Goal: Find specific page/section: Find specific page/section

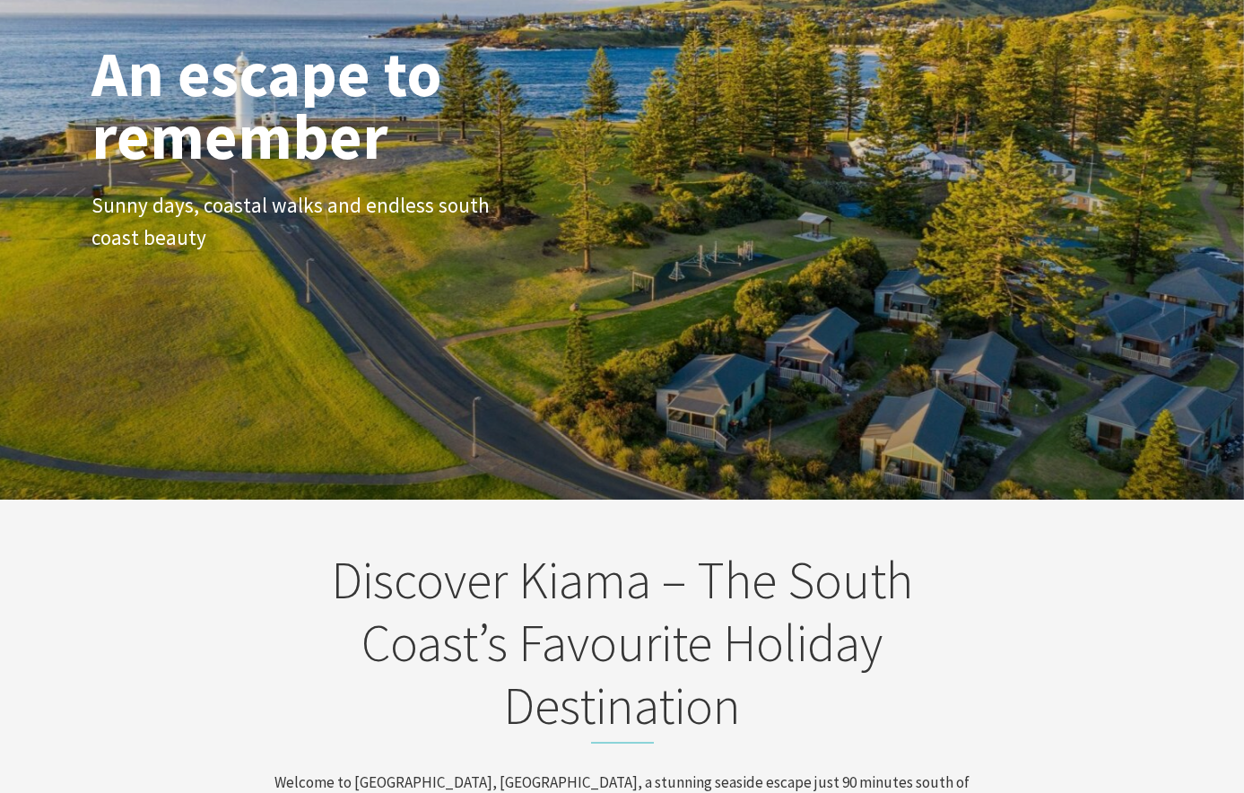
scroll to position [179, 0]
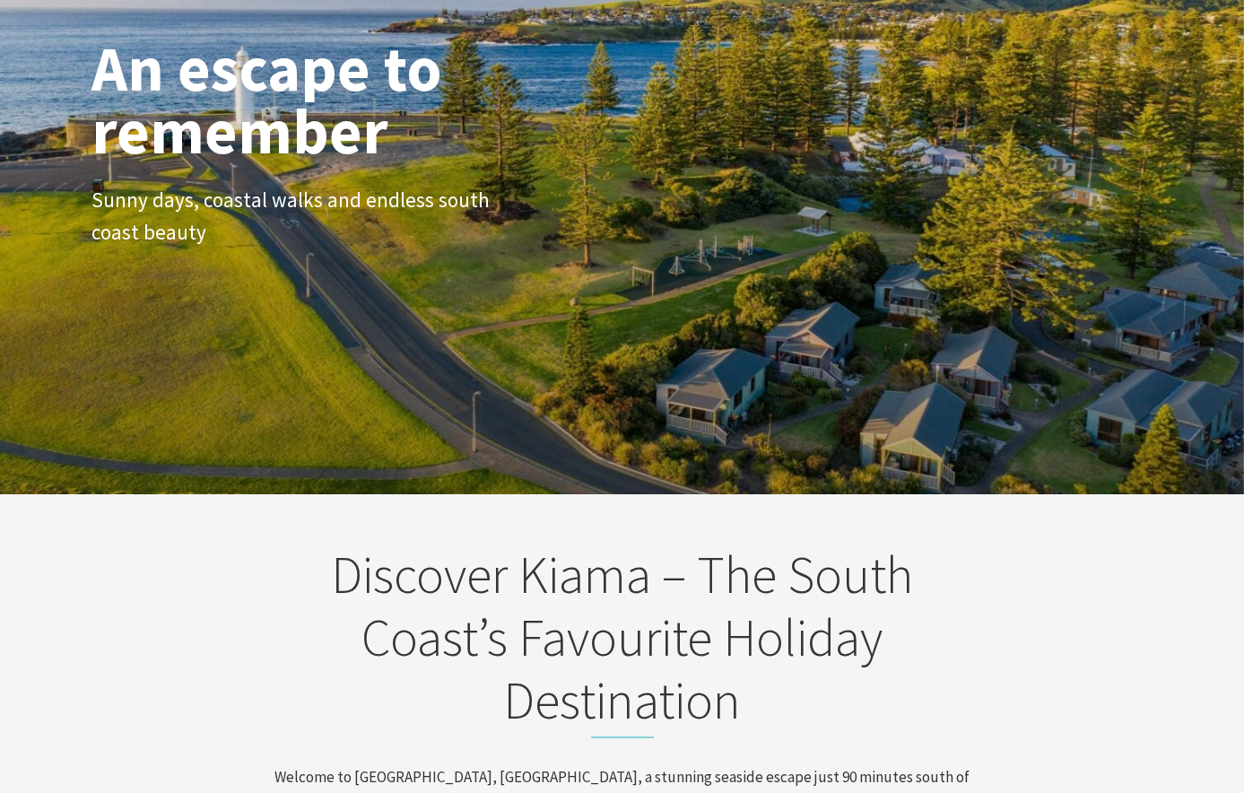
drag, startPoint x: 999, startPoint y: 589, endPoint x: 975, endPoint y: 542, distance: 53.4
click at [999, 589] on div "Discover Kiama – The South Coast’s Favourite Holiday Destination Welcome to [GE…" at bounding box center [622, 716] width 1076 height 344
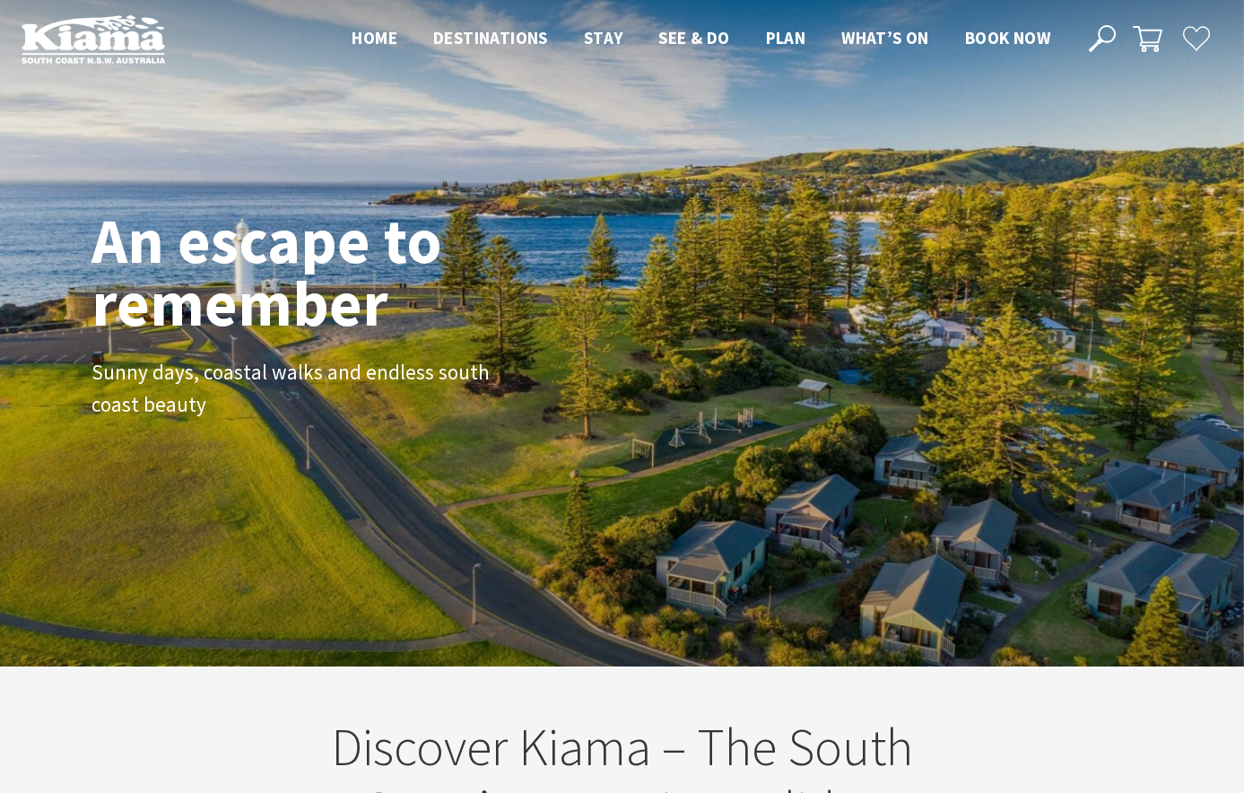
scroll to position [0, 0]
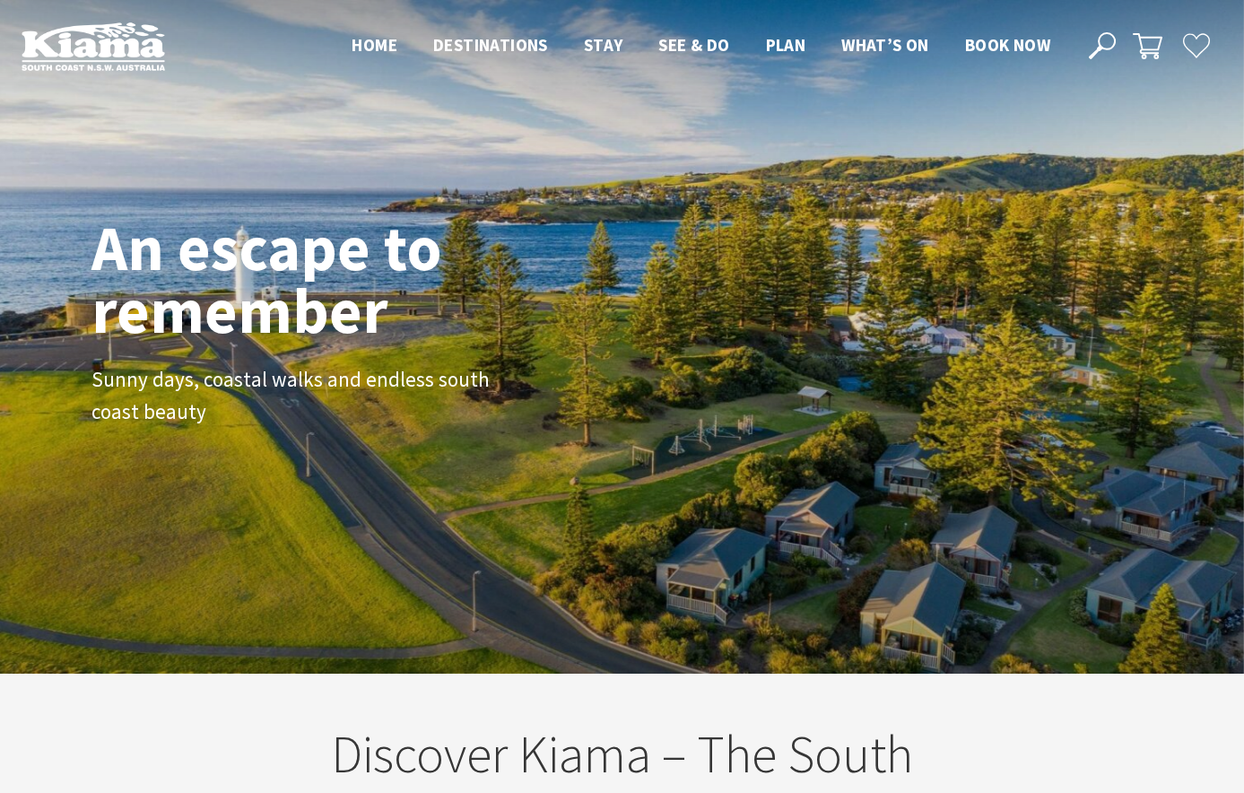
click at [768, 416] on div "An escape to remember Sunny days, coastal walks and endless south coast beauty" at bounding box center [622, 337] width 1076 height 257
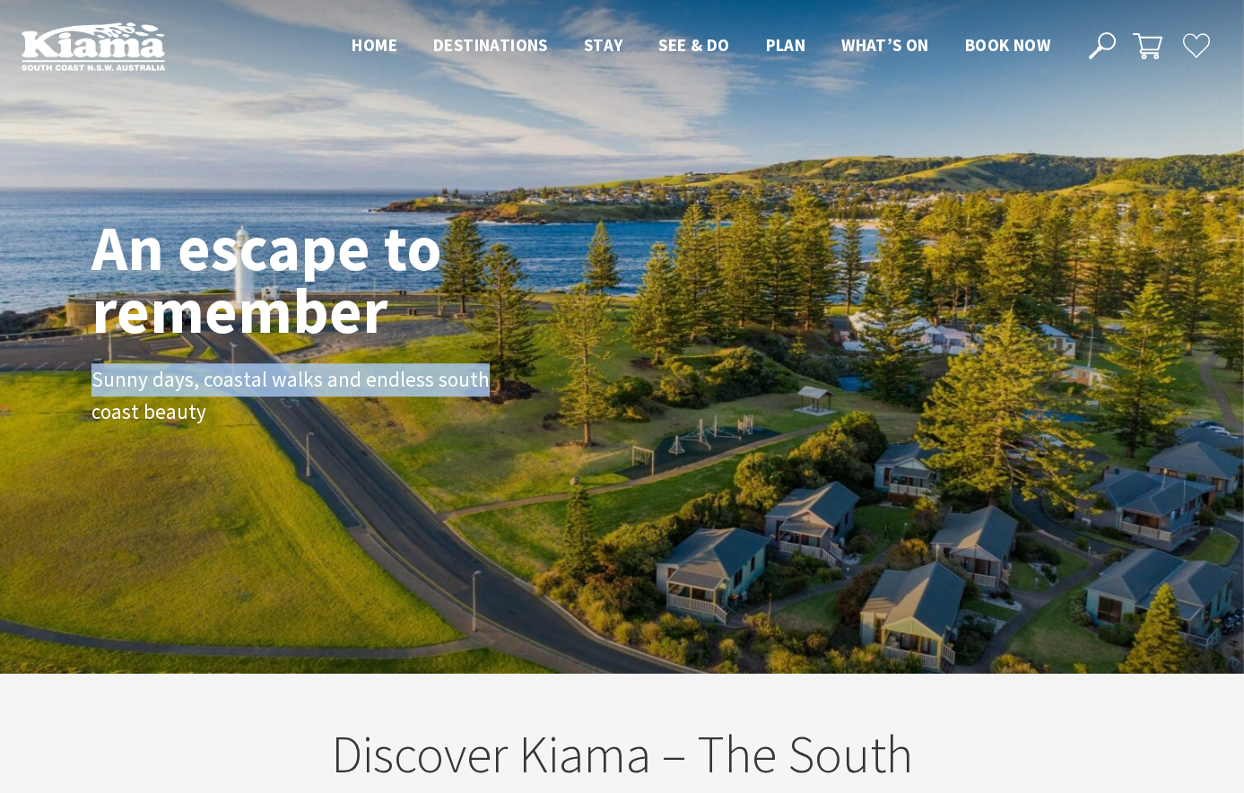
drag, startPoint x: 666, startPoint y: 379, endPoint x: 632, endPoint y: 323, distance: 65.2
click at [632, 323] on div "An escape to remember Sunny days, coastal walks and endless south coast beauty" at bounding box center [622, 337] width 1076 height 257
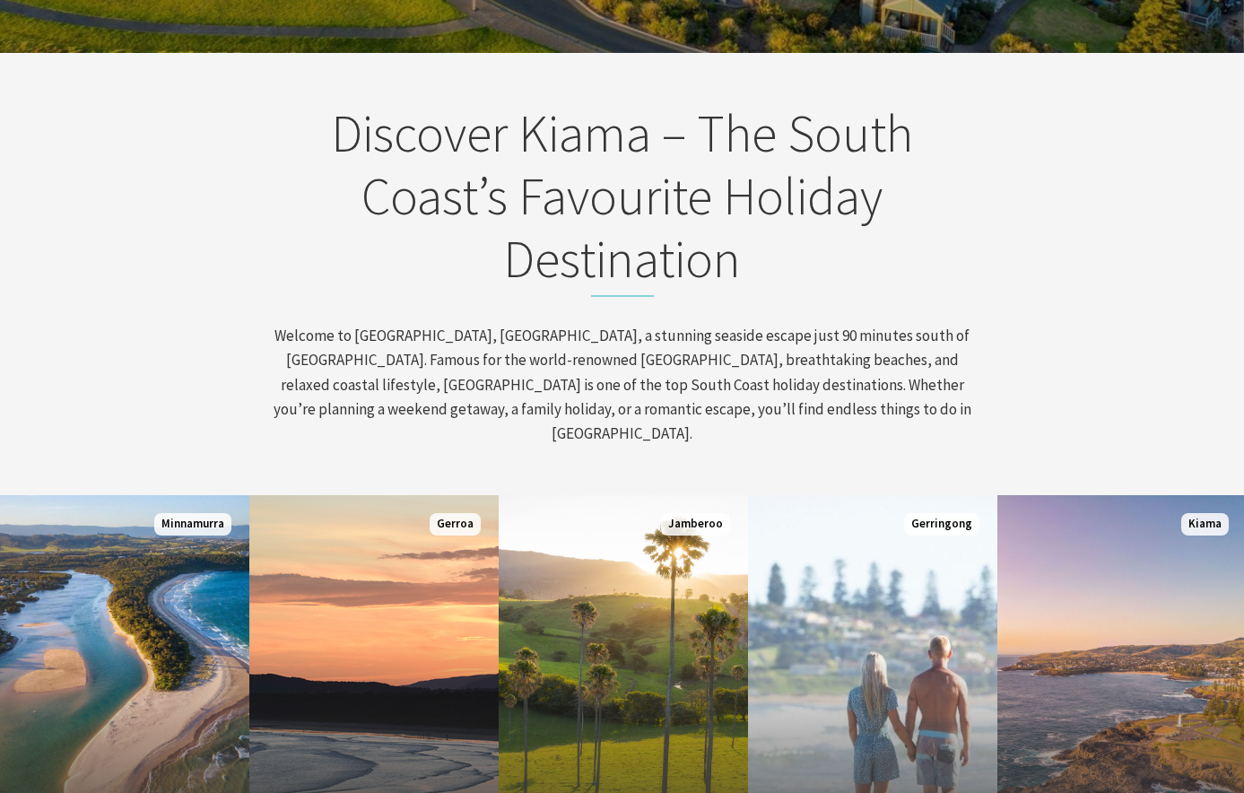
scroll to position [987, 0]
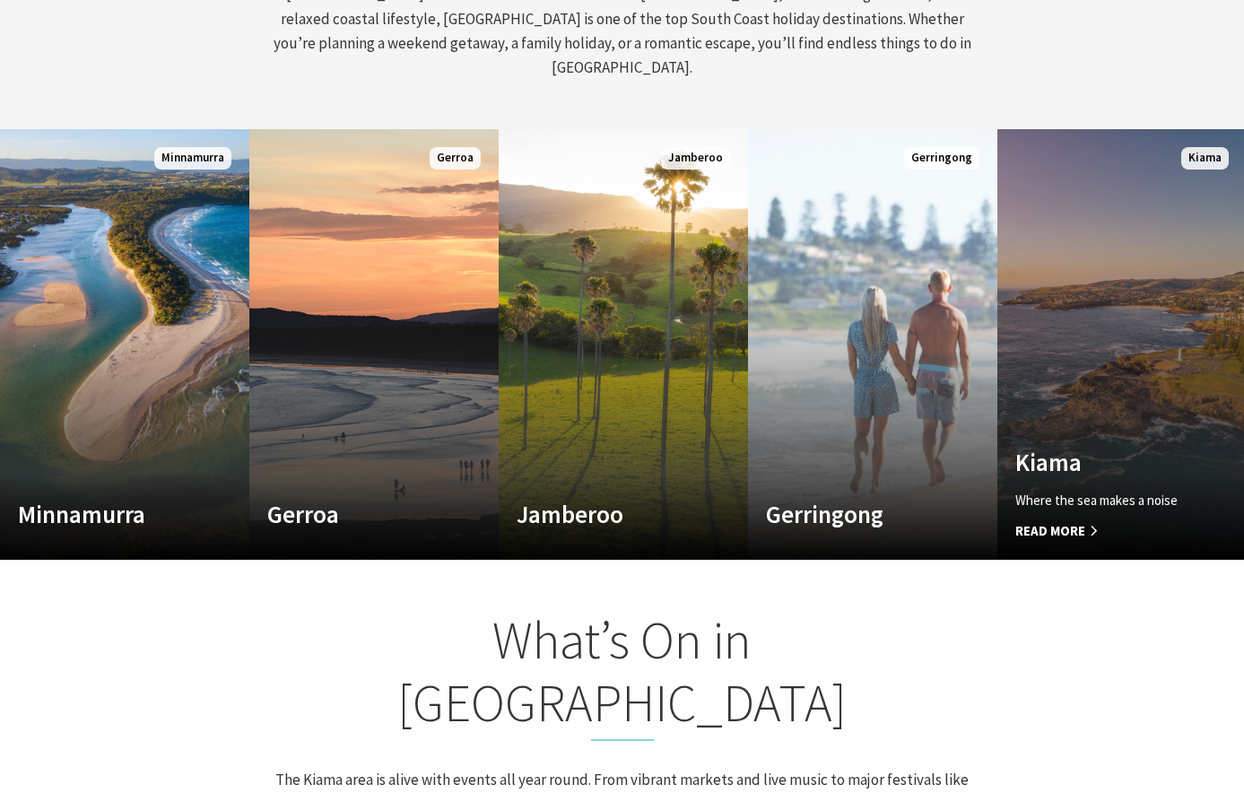
click at [1147, 335] on link "Custom Image Used [GEOGRAPHIC_DATA] Where the sea makes a noise Read More [GEOG…" at bounding box center [1121, 344] width 249 height 431
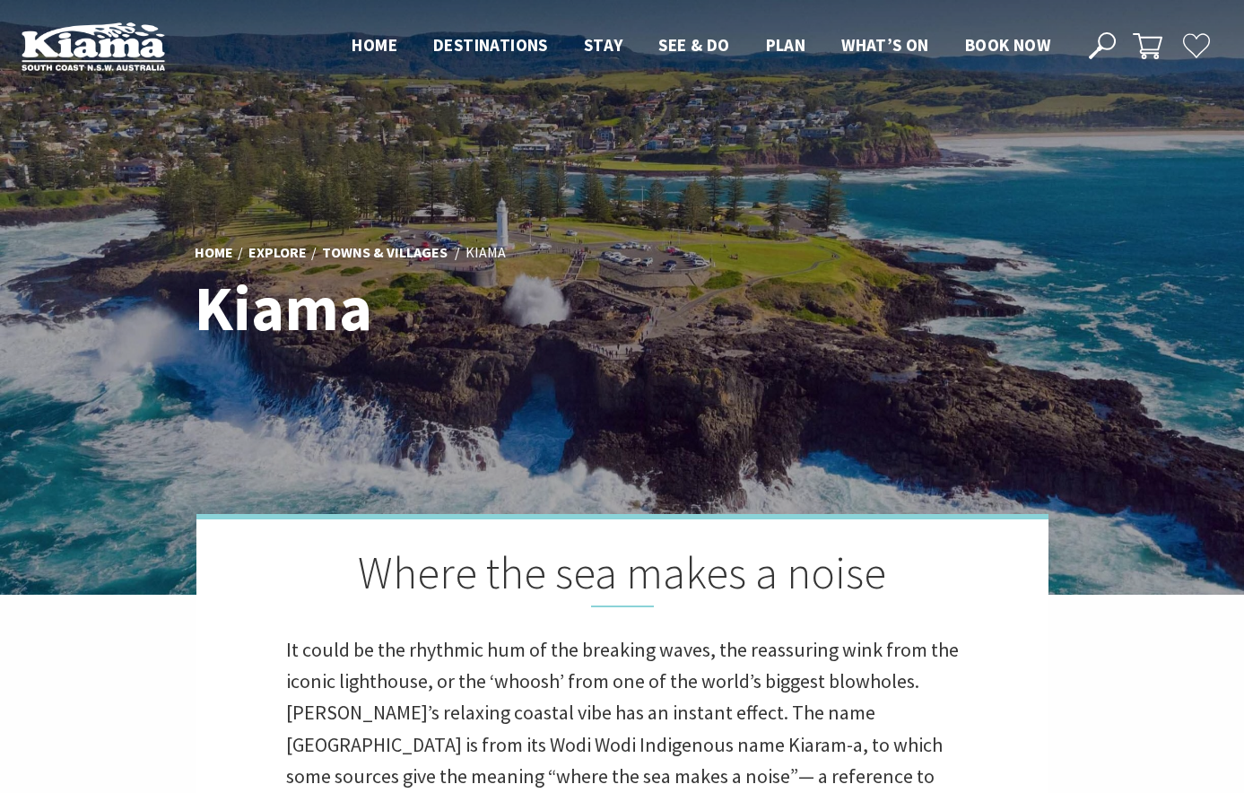
scroll to position [617, 1260]
